Goal: Task Accomplishment & Management: Use online tool/utility

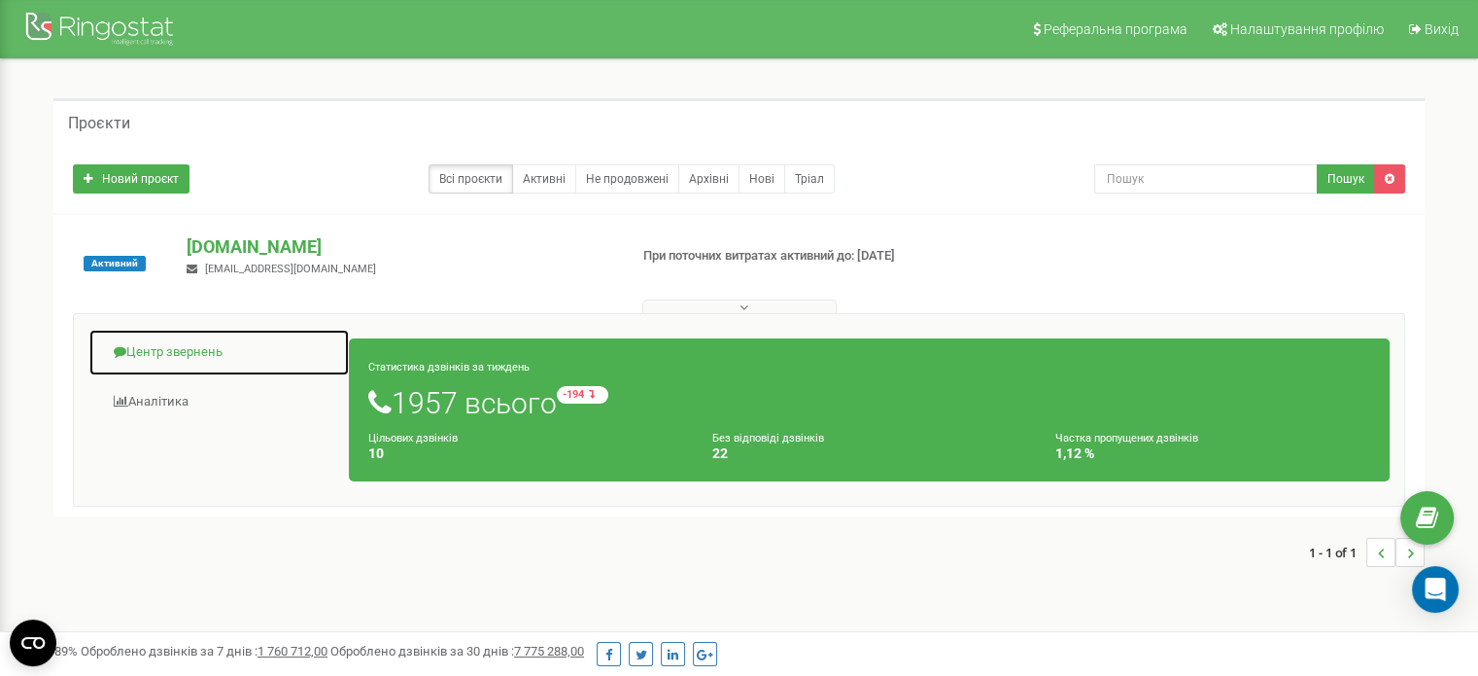
click at [171, 341] on link "Центр звернень" at bounding box center [218, 353] width 261 height 48
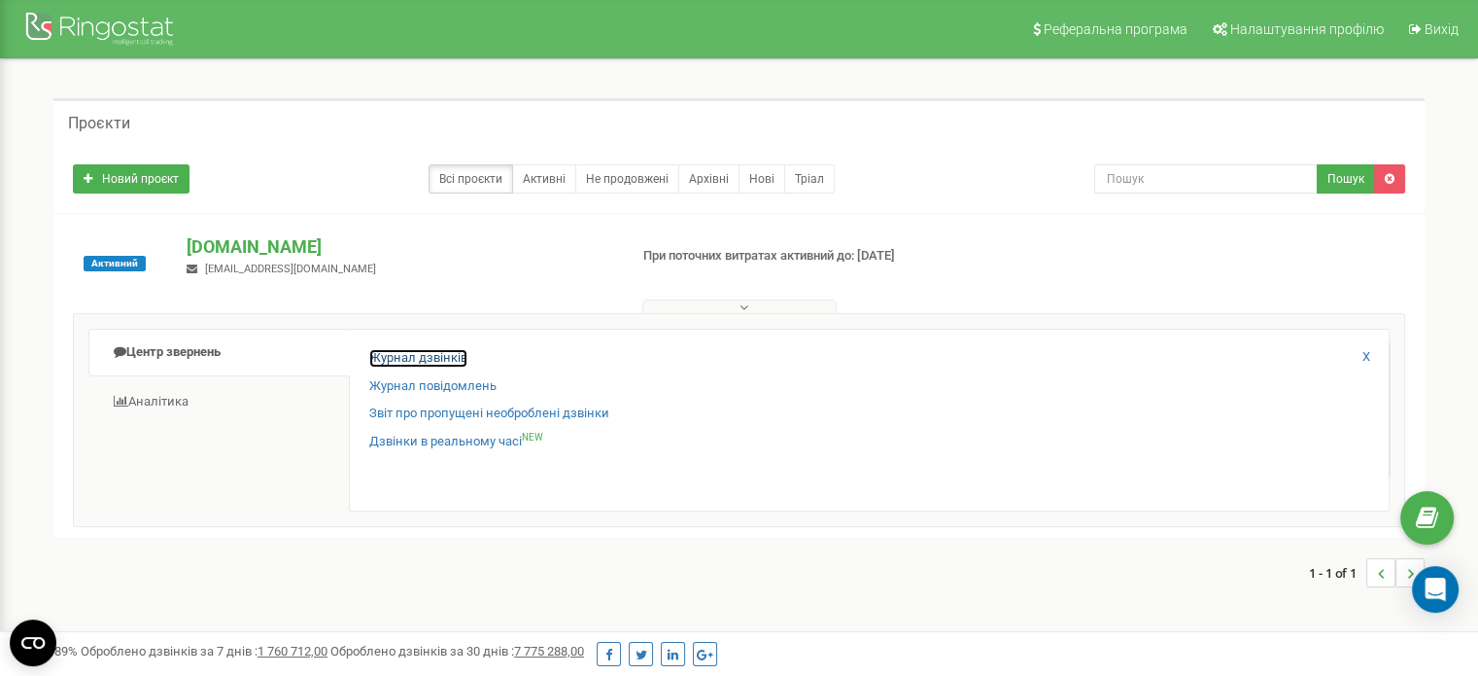
click at [457, 351] on link "Журнал дзвінків" at bounding box center [418, 358] width 98 height 18
